Goal: Information Seeking & Learning: Learn about a topic

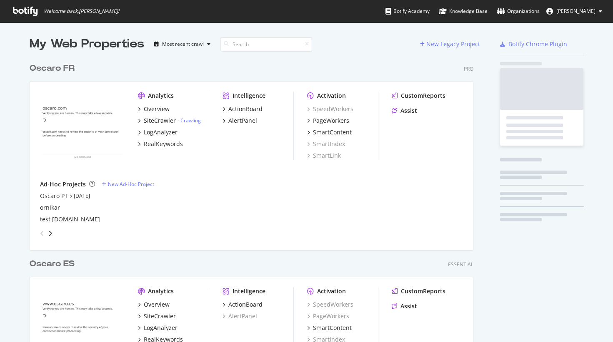
scroll to position [459, 450]
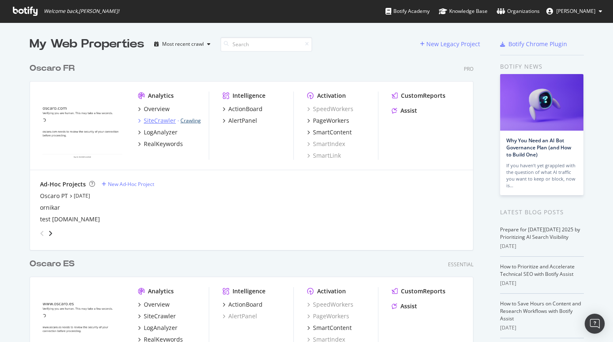
click at [188, 120] on link "Crawling" at bounding box center [190, 120] width 20 height 7
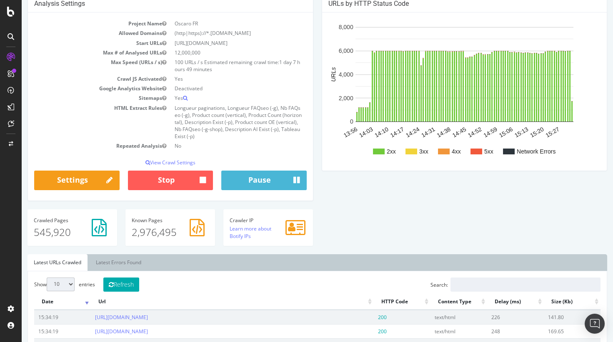
scroll to position [76, 0]
